Goal: Find specific page/section

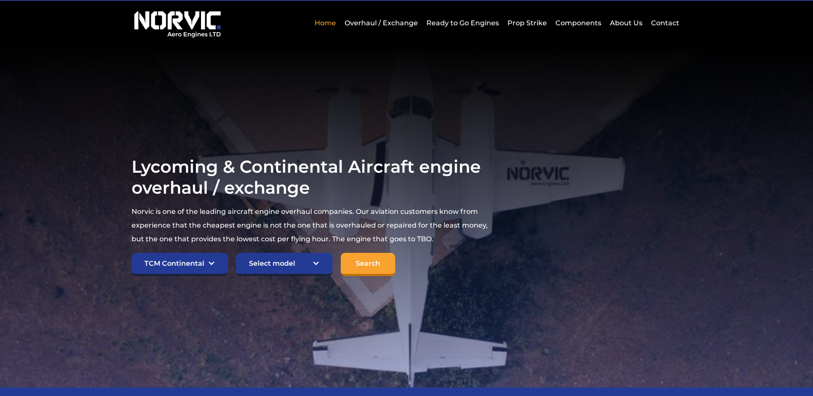
click at [317, 264] on select "Select model American Champion 7KCAB [PERSON_NAME] Citabria IO-320-E2A Beech 23…" at bounding box center [284, 264] width 96 height 23
click at [216, 261] on select "Select make TCM Continental Lycoming" at bounding box center [180, 264] width 96 height 23
select select "Lycoming"
click at [132, 253] on select "Select make TCM Continental Lycoming" at bounding box center [180, 264] width 96 height 23
click at [319, 263] on select "Select model American Champion 7KCAB [PERSON_NAME] Citabria IO-320-E2A Beech 23…" at bounding box center [284, 264] width 96 height 23
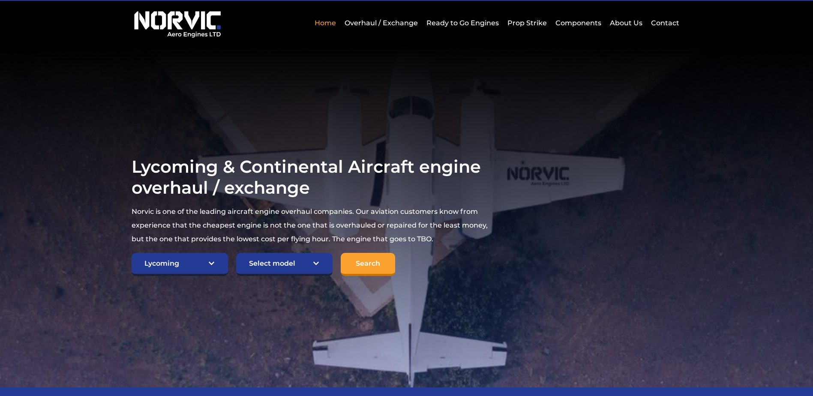
select select "645"
click at [236, 253] on select "Select model American Champion 7KCAB [PERSON_NAME] Citabria IO-320-E2A Beech 23…" at bounding box center [284, 264] width 96 height 23
click at [365, 267] on input "Search" at bounding box center [368, 264] width 54 height 23
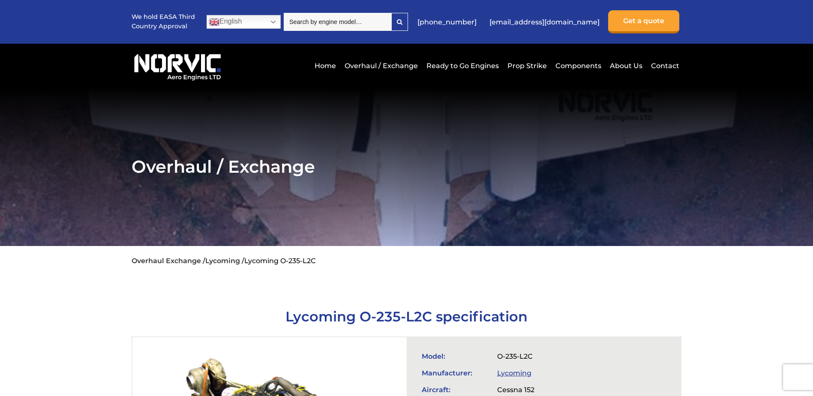
click at [273, 170] on h2 "Overhaul / Exchange" at bounding box center [407, 166] width 550 height 21
